Goal: Find specific page/section

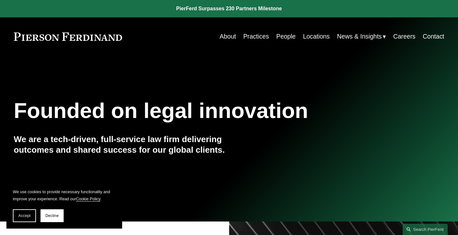
click at [281, 35] on link "People" at bounding box center [285, 36] width 19 height 13
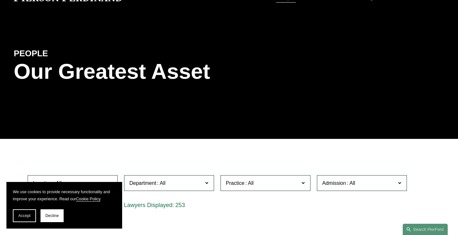
scroll to position [64, 0]
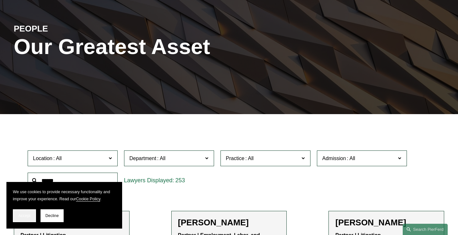
click at [29, 216] on span "Accept" at bounding box center [24, 215] width 12 height 4
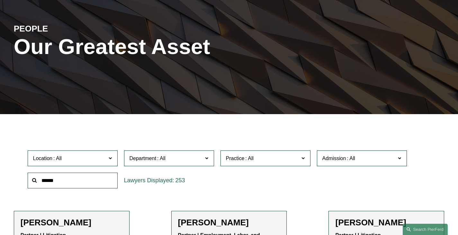
click at [84, 184] on input "text" at bounding box center [73, 181] width 90 height 16
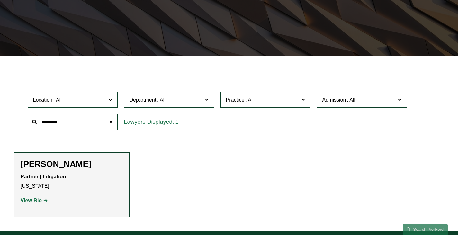
scroll to position [161, 0]
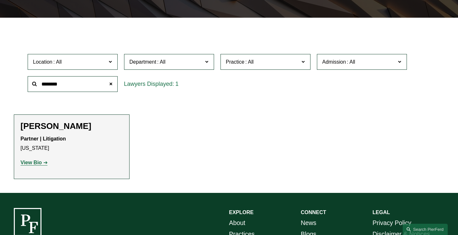
type input "********"
click at [31, 164] on strong "View Bio" at bounding box center [31, 162] width 21 height 5
